Goal: Browse casually

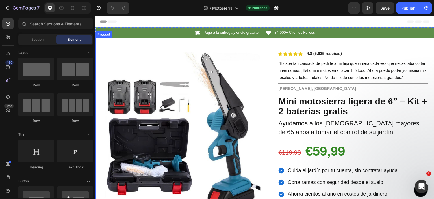
drag, startPoint x: 110, startPoint y: 44, endPoint x: 123, endPoint y: 49, distance: 14.1
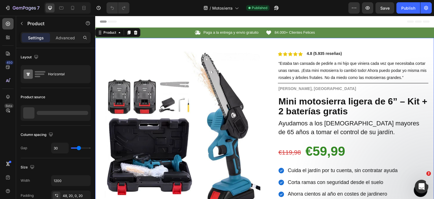
click at [12, 25] on div at bounding box center [7, 23] width 11 height 11
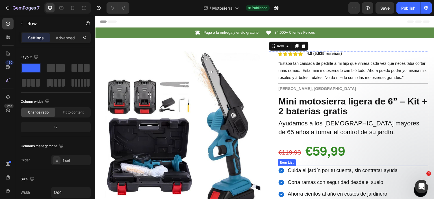
click at [283, 178] on div "Corta ramas con seguridad desde el suelo" at bounding box center [338, 182] width 121 height 9
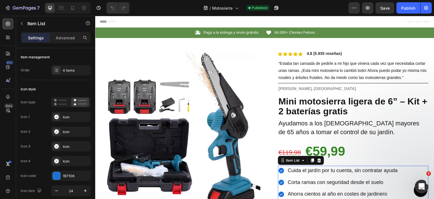
click at [102, 23] on div "Header" at bounding box center [109, 21] width 21 height 7
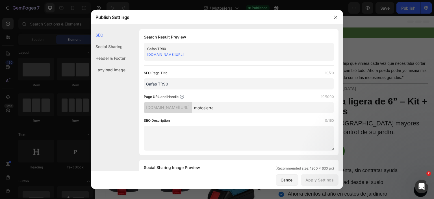
scroll to position [265, 0]
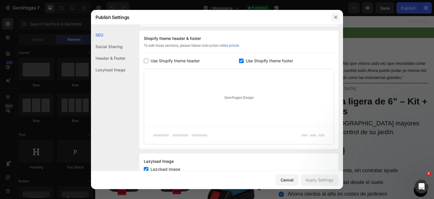
click at [335, 18] on icon "button" at bounding box center [336, 17] width 5 height 5
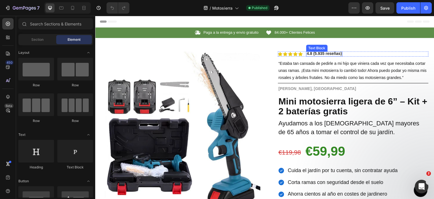
click at [329, 55] on strong "4.8 (5.935 reseñas)" at bounding box center [324, 53] width 35 height 5
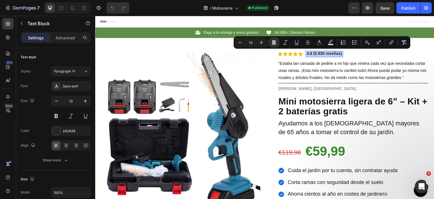
copy strong "4.8 (5.935 reseñas)"
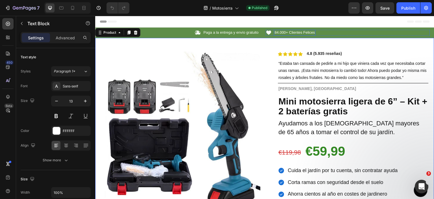
click at [284, 31] on span "84.000+ Clientes Felices" at bounding box center [295, 32] width 40 height 4
click at [284, 32] on span "84.000+ Clientes Felices" at bounding box center [295, 32] width 40 height 4
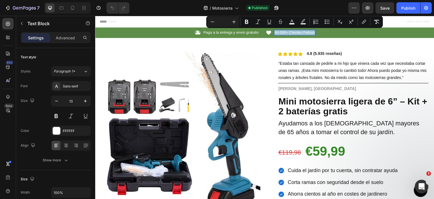
copy span "84.000+ Clientes Felices"
